Goal: Task Accomplishment & Management: Use online tool/utility

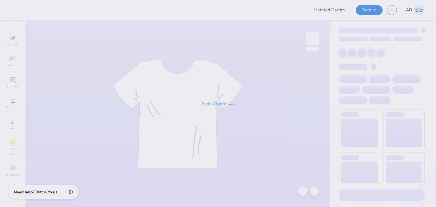
type input "Panhel"
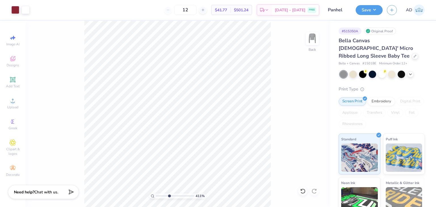
drag, startPoint x: 157, startPoint y: 196, endPoint x: 169, endPoint y: 197, distance: 11.4
type input "4.11"
click at [169, 197] on input "range" at bounding box center [175, 195] width 38 height 5
click at [207, 207] on html "Art colors 12 $41.77 Per Item $501.24 Total Est. Delivery [DATE] - [DATE] FREE …" at bounding box center [218, 103] width 436 height 207
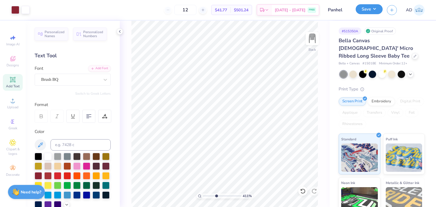
click at [376, 5] on button "Save" at bounding box center [368, 9] width 27 height 10
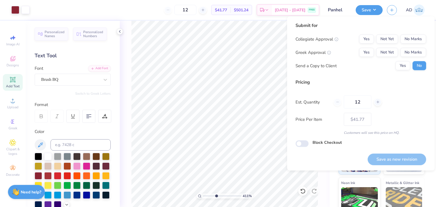
click at [430, 38] on div "Submit for Collegiate Approval Yes Not Yet No Marks Greek Approval Yes Not Yet …" at bounding box center [361, 93] width 148 height 154
click at [420, 39] on button "No Marks" at bounding box center [413, 39] width 26 height 9
click at [416, 59] on div "Collegiate Approval Yes Not Yet No Marks Greek Approval Yes Not Yet No Marks Se…" at bounding box center [360, 53] width 130 height 36
click at [414, 54] on button "No Marks" at bounding box center [413, 52] width 26 height 9
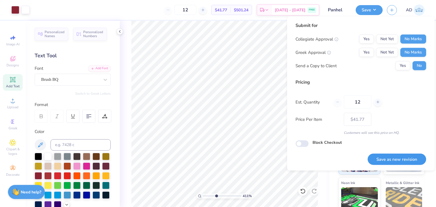
click at [401, 156] on button "Save as new revision" at bounding box center [396, 159] width 58 height 12
type input "– –"
